Goal: Task Accomplishment & Management: Manage account settings

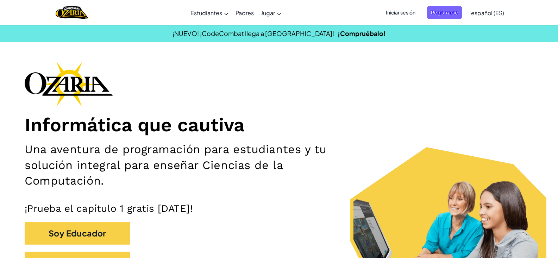
click at [406, 12] on span "Iniciar sesión" at bounding box center [401, 12] width 38 height 13
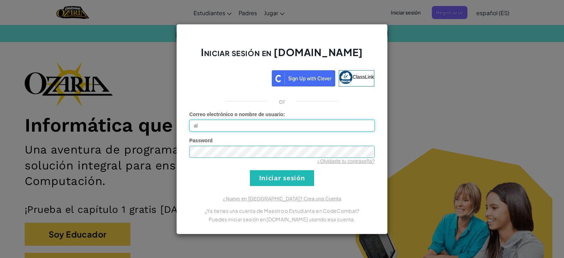
type input "a"
click at [229, 123] on input "Correo electrónico o nombre de usuario :" at bounding box center [281, 125] width 185 height 12
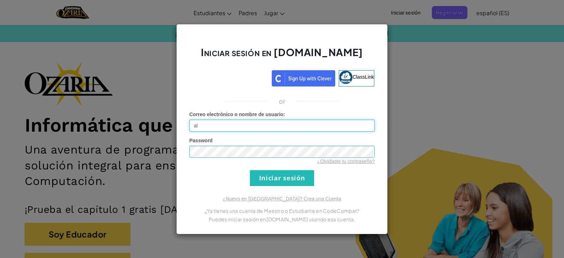
type input "a"
click at [261, 126] on input "AL07125182@" at bounding box center [281, 125] width 185 height 12
type input "[EMAIL_ADDRESS][DOMAIN_NAME]"
click at [250, 170] on input "Iniciar sesión" at bounding box center [282, 178] width 64 height 16
